Goal: Task Accomplishment & Management: Manage account settings

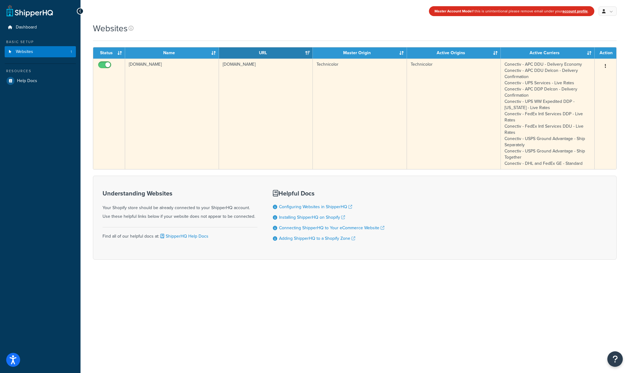
click at [607, 64] on button "button" at bounding box center [606, 66] width 9 height 10
click at [575, 77] on link "Edit" at bounding box center [580, 78] width 49 height 13
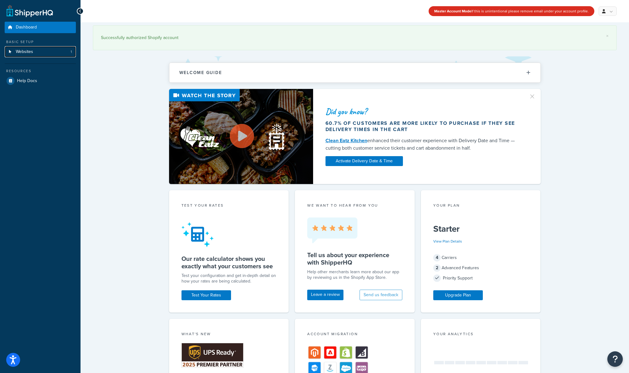
drag, startPoint x: 39, startPoint y: 52, endPoint x: 267, endPoint y: 46, distance: 228.2
click at [39, 52] on link "Websites 1" at bounding box center [40, 51] width 71 height 11
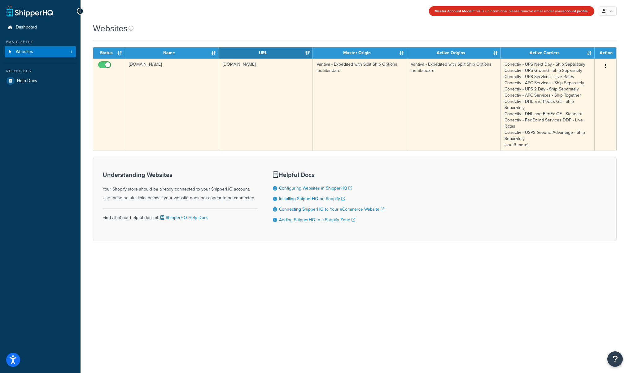
drag, startPoint x: 342, startPoint y: 73, endPoint x: 318, endPoint y: 64, distance: 25.3
click at [318, 64] on td "Vantiva - Expedited with Split Ship Options inc Standard" at bounding box center [360, 105] width 94 height 92
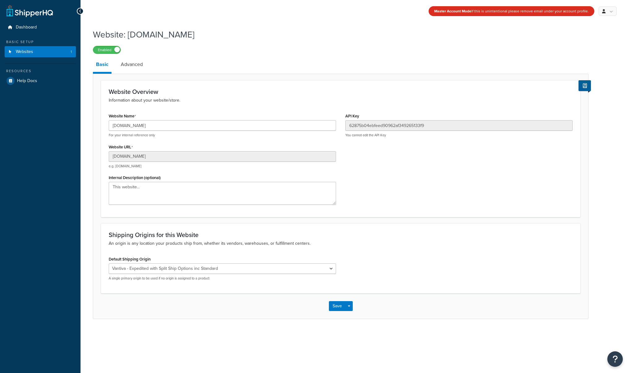
select select "138040"
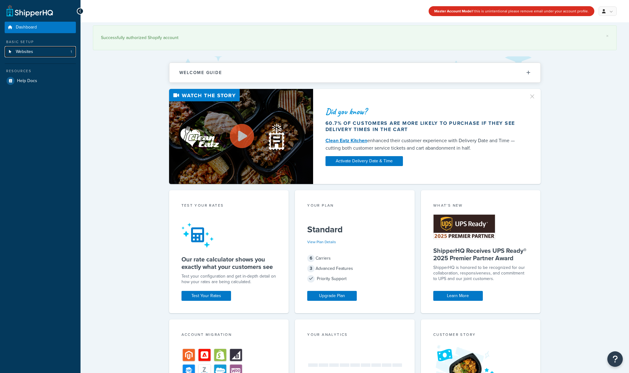
click at [43, 48] on link "Websites 1" at bounding box center [40, 51] width 71 height 11
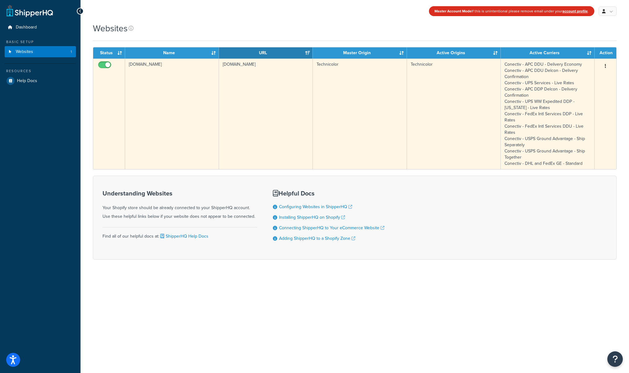
click at [606, 67] on icon "button" at bounding box center [605, 66] width 1 height 4
drag, startPoint x: 594, startPoint y: 76, endPoint x: 518, endPoint y: 90, distance: 77.1
click at [594, 76] on link "Edit" at bounding box center [580, 78] width 49 height 13
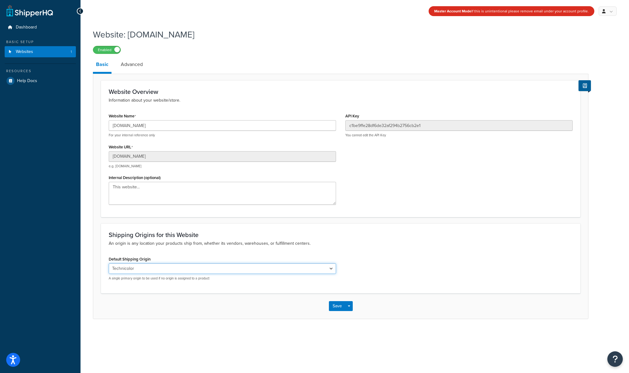
click at [161, 270] on select "El Famoso Artist Endeavor (OG) Graphik Dimensions Artivise Printful Caroline Wh…" at bounding box center [222, 268] width 227 height 11
select select "86850"
click at [109, 264] on select "El Famoso Artist Endeavor (OG) Graphik Dimensions Artivise Printful Caroline Wh…" at bounding box center [222, 268] width 227 height 11
click at [335, 309] on button "Save" at bounding box center [337, 306] width 17 height 10
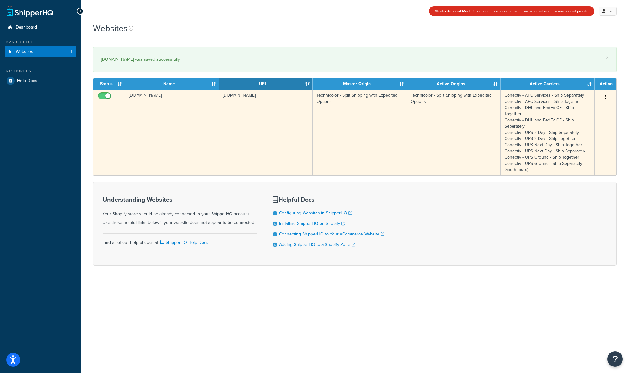
click at [606, 95] on icon "button" at bounding box center [605, 97] width 1 height 4
click at [581, 108] on link "Edit" at bounding box center [580, 109] width 49 height 13
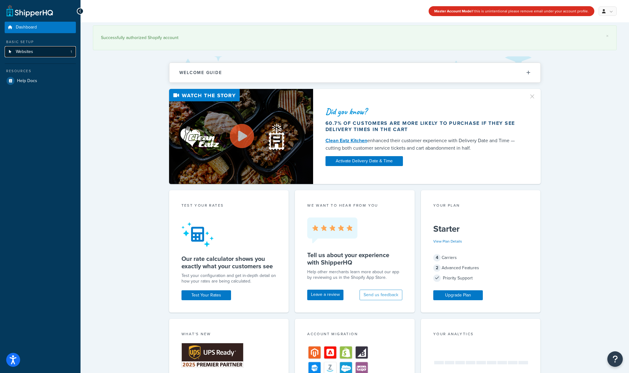
drag, startPoint x: 31, startPoint y: 48, endPoint x: 44, endPoint y: 47, distance: 12.5
click at [31, 49] on span "Websites" at bounding box center [24, 51] width 17 height 5
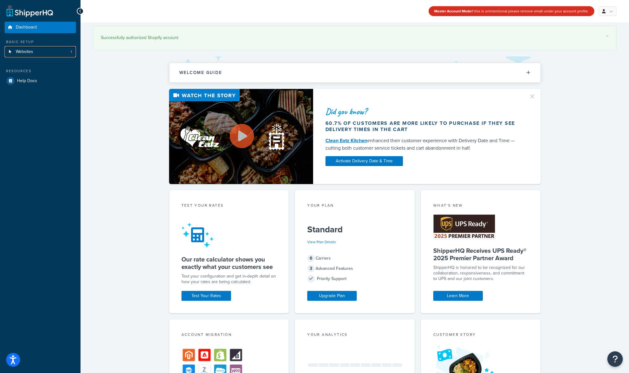
drag, startPoint x: 61, startPoint y: 49, endPoint x: 129, endPoint y: 46, distance: 68.5
click at [61, 49] on link "Websites 1" at bounding box center [40, 51] width 71 height 11
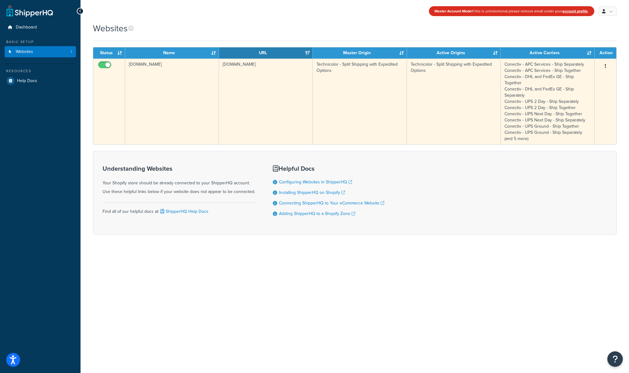
click at [604, 65] on button "button" at bounding box center [606, 66] width 9 height 10
click at [591, 76] on link "Edit" at bounding box center [580, 78] width 49 height 13
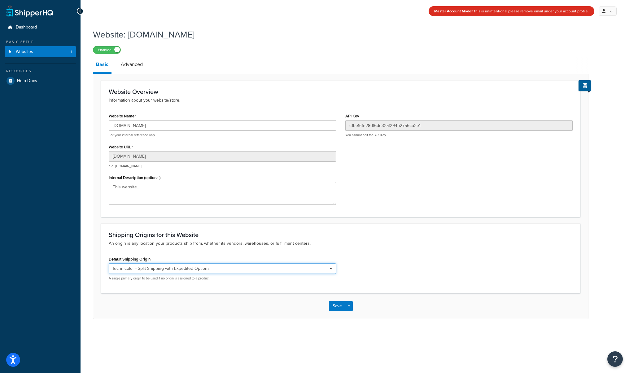
click at [152, 268] on select "El Famoso Artist Endeavor (OG) Graphik Dimensions Artivise Printful Caroline Wh…" at bounding box center [222, 268] width 227 height 11
select select "138040"
click at [109, 264] on select "El Famoso Artist Endeavor (OG) Graphik Dimensions Artivise Printful Caroline Wh…" at bounding box center [222, 268] width 227 height 11
click at [336, 306] on button "Save" at bounding box center [337, 306] width 17 height 10
